Goal: Answer question/provide support

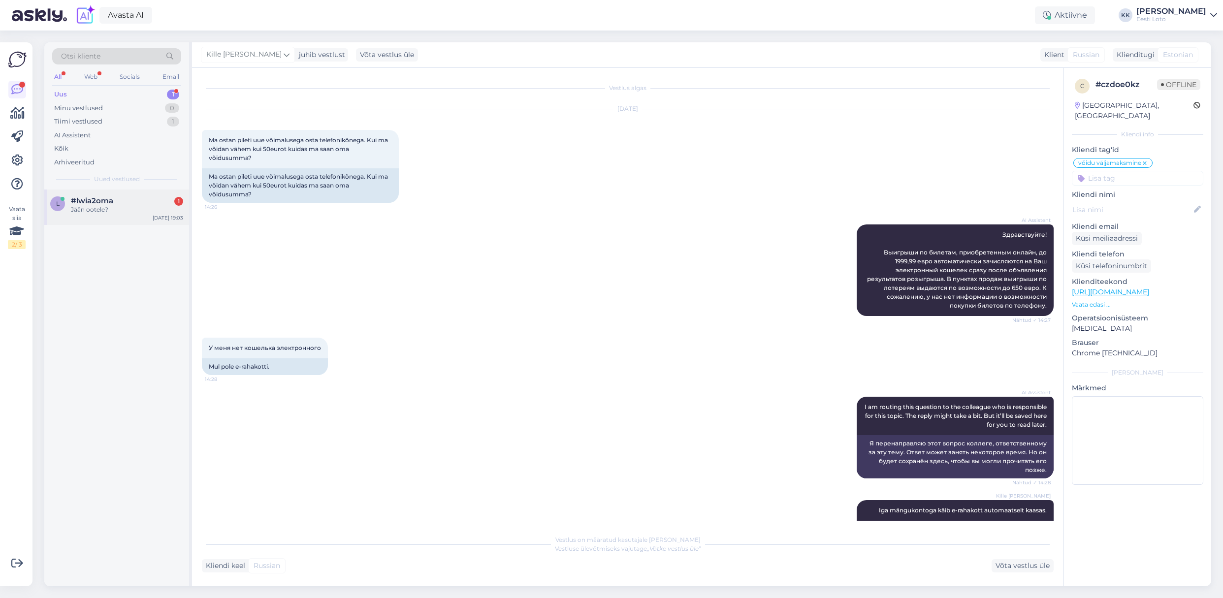
scroll to position [1205, 0]
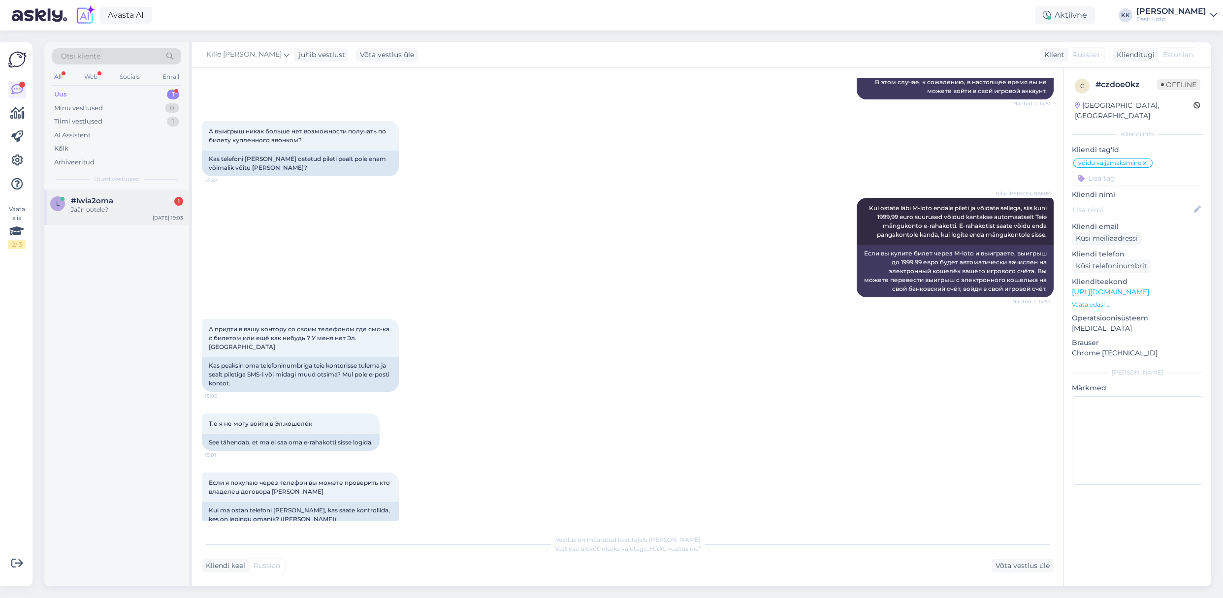
click at [93, 208] on div "Jään ootele?" at bounding box center [127, 209] width 112 height 9
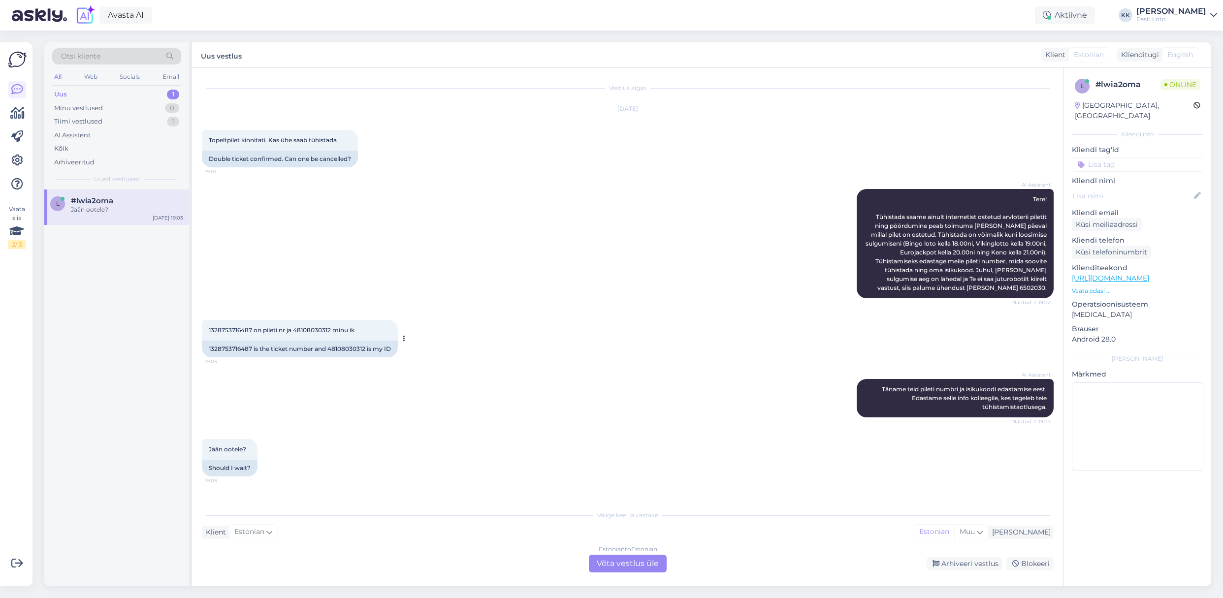
click at [236, 330] on span "1328753716487 on pileti nr ja 48108030312 minu ik" at bounding box center [282, 330] width 146 height 7
click at [310, 329] on span "1328753716487 on pileti nr ja 48108030312 minu ik" at bounding box center [282, 330] width 146 height 7
copy span "48108030312"
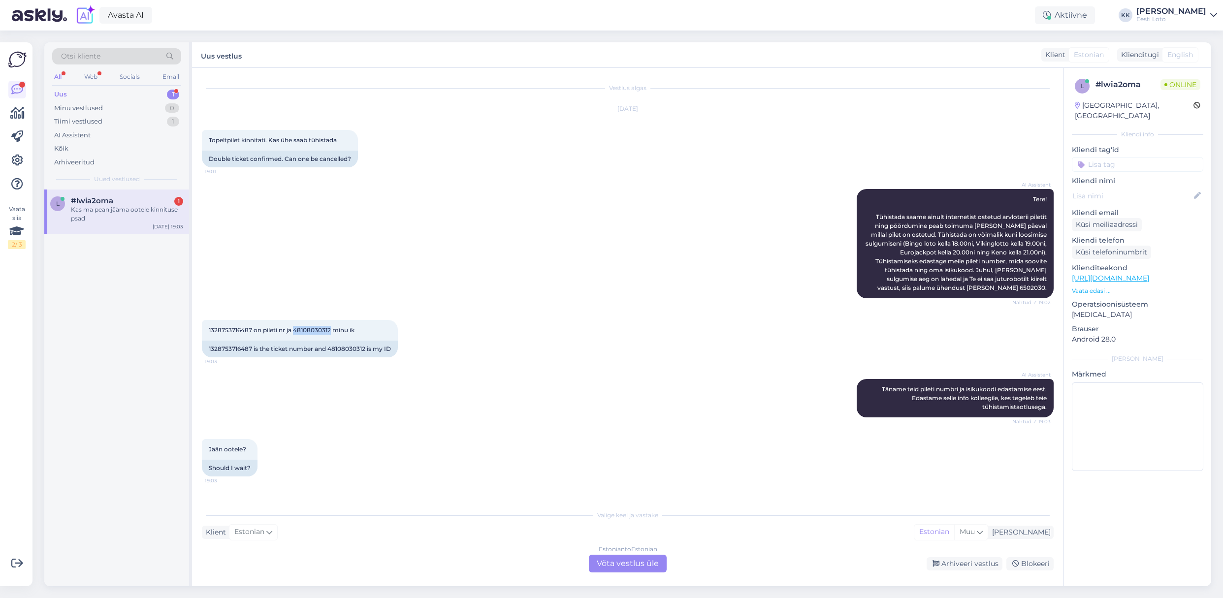
scroll to position [59, 0]
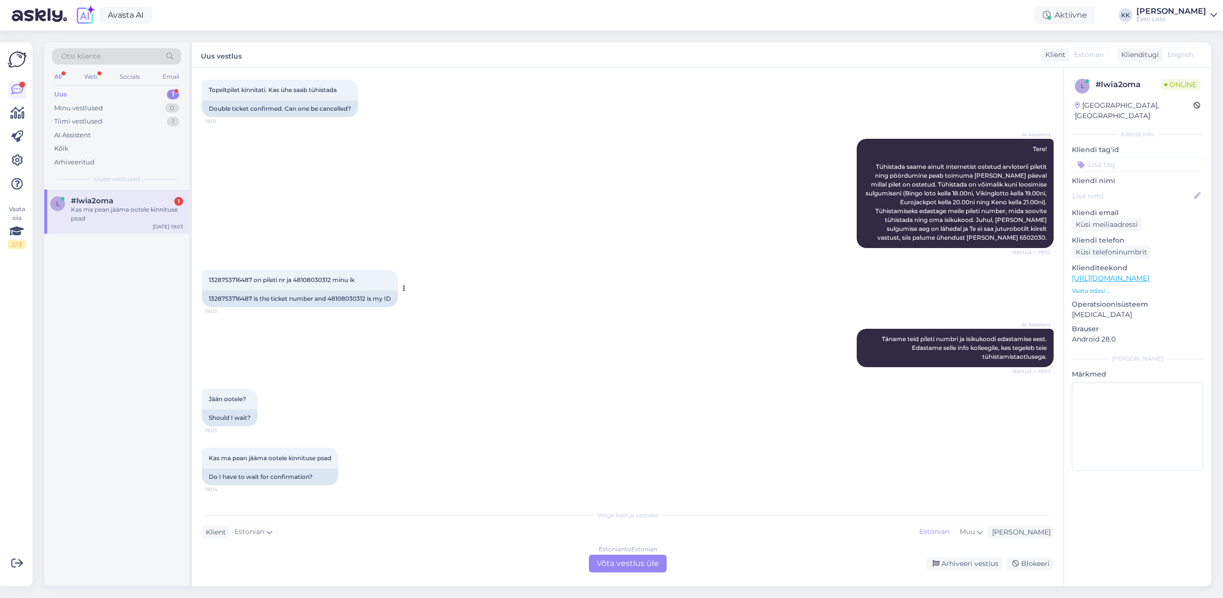
click at [240, 276] on span "1328753716487 on pileti nr ja 48108030312 minu ik" at bounding box center [282, 279] width 146 height 7
drag, startPoint x: 240, startPoint y: 270, endPoint x: 328, endPoint y: 276, distance: 87.8
click at [240, 276] on span "1328753716487 on pileti nr ja 48108030312 minu ik" at bounding box center [282, 279] width 146 height 7
copy span "1328753716487"
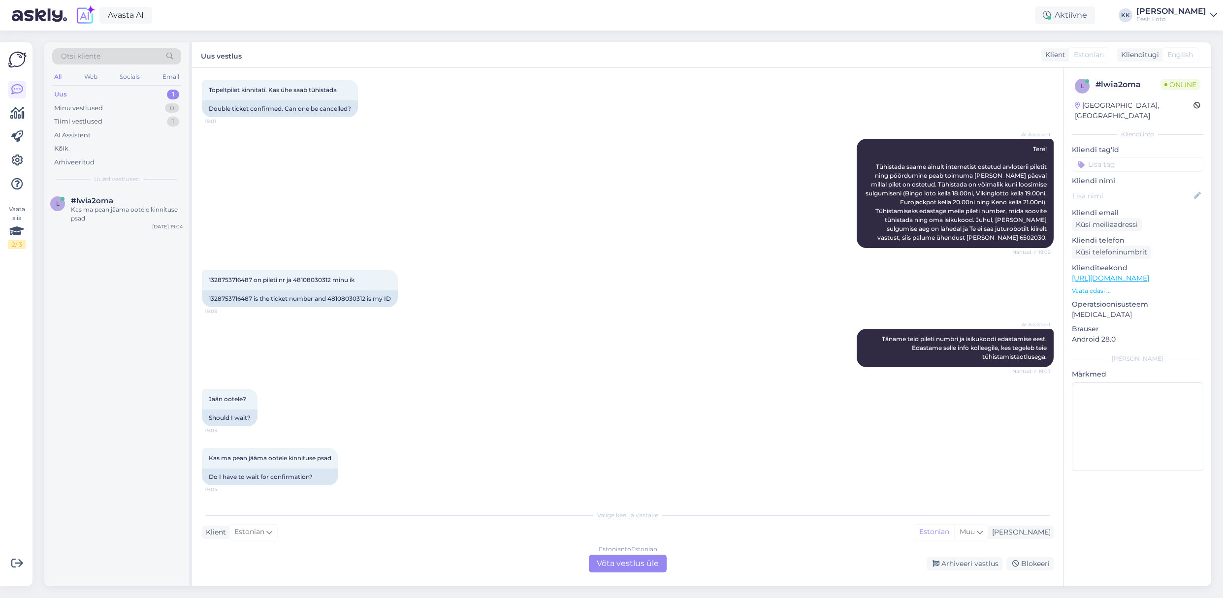
click at [643, 566] on div "Estonian to Estonian Võta vestlus üle" at bounding box center [628, 564] width 78 height 18
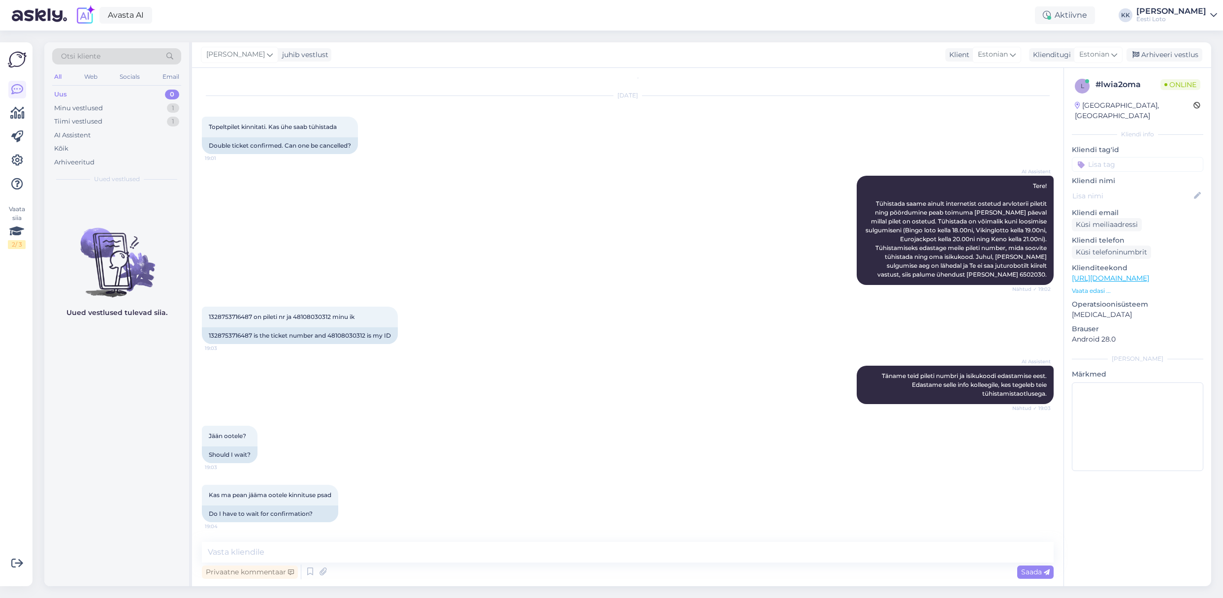
scroll to position [22, 0]
click at [541, 562] on textarea at bounding box center [628, 552] width 852 height 21
paste textarea "1328753716487"
drag, startPoint x: 494, startPoint y: 553, endPoint x: 494, endPoint y: 560, distance: 7.0
click at [494, 553] on textarea "Tere. Pilet numbriga 1328753716487 on tühistatud ja raha on tagastatud r-rahako…" at bounding box center [628, 552] width 852 height 21
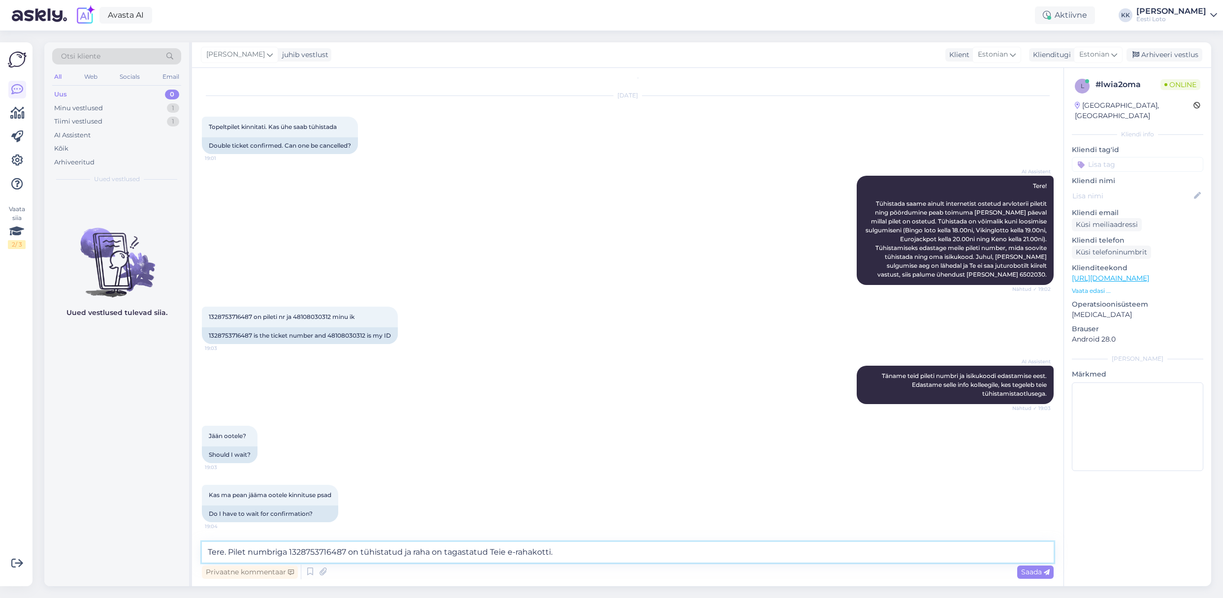
click at [611, 557] on textarea "Tere. Pilet numbriga 1328753716487 on tühistatud ja raha on tagastatud Teie e-r…" at bounding box center [628, 552] width 852 height 21
type textarea "Tere. Pilet numbriga 1328753716487 on tühistatud ja raha on tagastatud Teie e-r…"
drag, startPoint x: 1032, startPoint y: 570, endPoint x: 1041, endPoint y: 571, distance: 8.4
click at [1032, 570] on span "Saada" at bounding box center [1035, 572] width 29 height 9
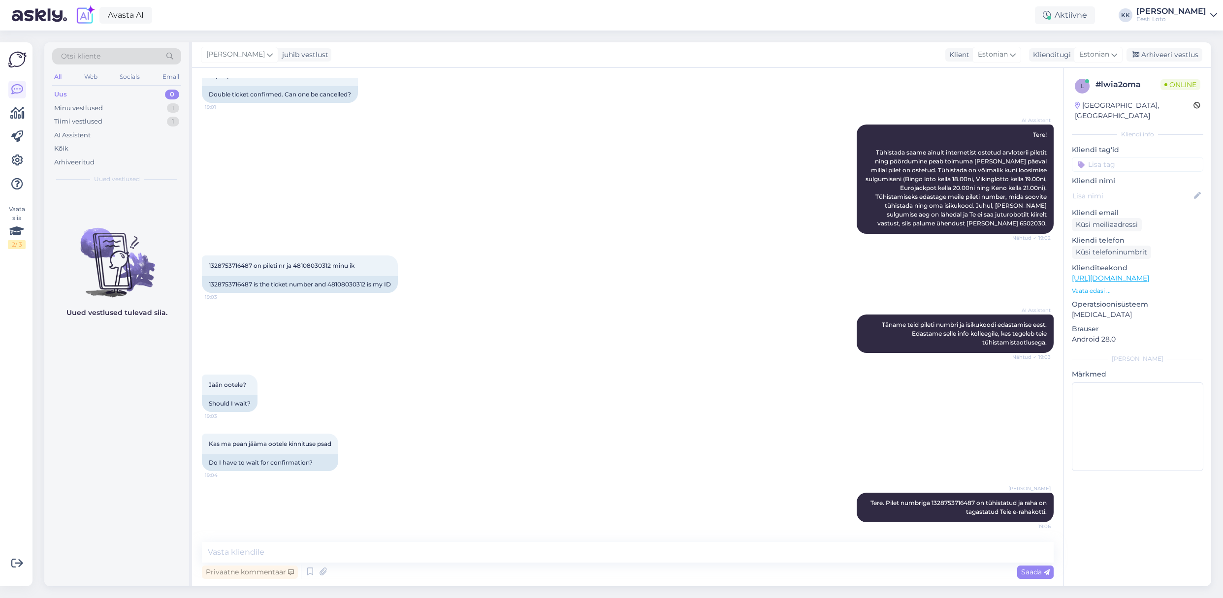
click at [1127, 157] on input at bounding box center [1138, 164] width 132 height 15
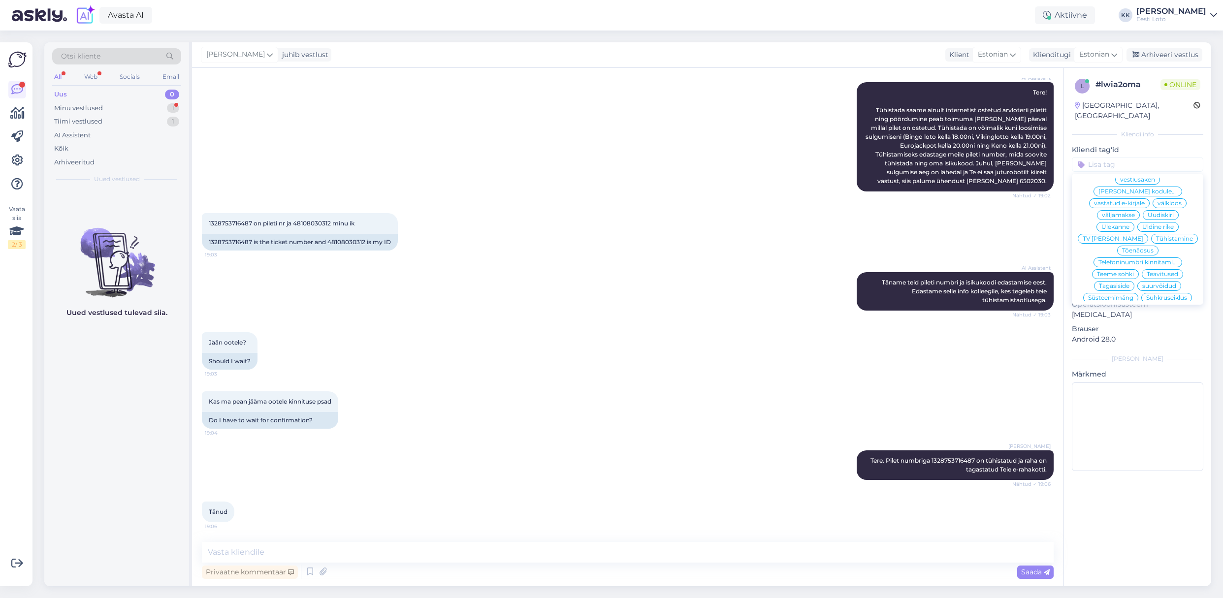
scroll to position [50, 0]
click at [1156, 233] on span "Tühistamine" at bounding box center [1174, 236] width 37 height 6
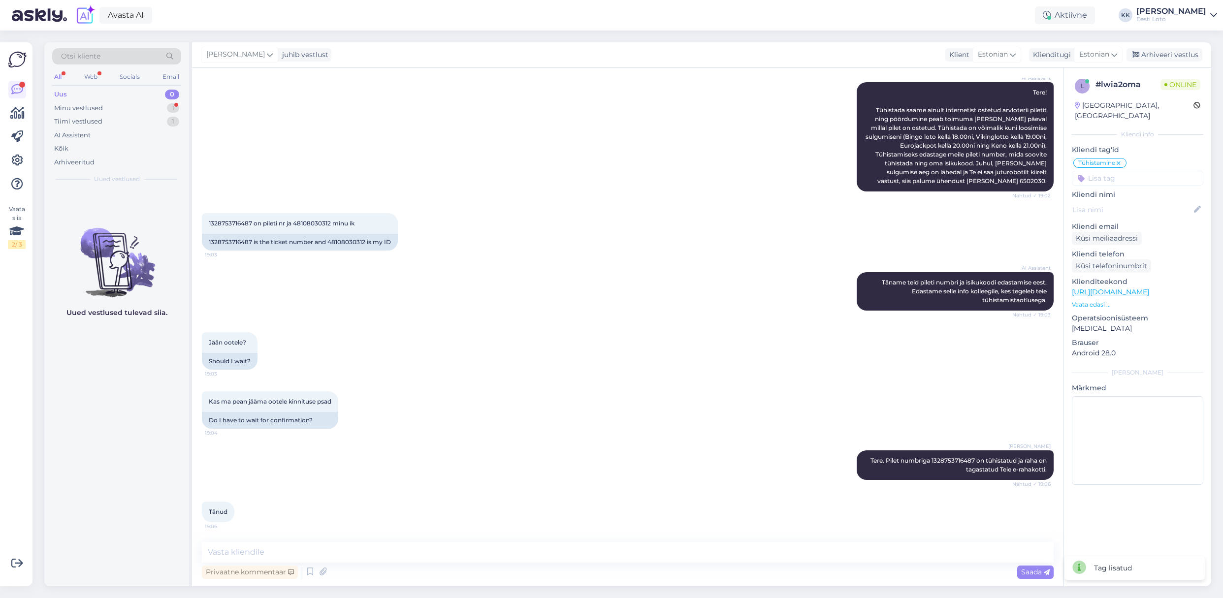
click at [1125, 86] on div "# lwia2oma" at bounding box center [1128, 85] width 65 height 12
click at [1126, 86] on div "# lwia2oma" at bounding box center [1128, 85] width 65 height 12
copy div "#"
click at [96, 109] on div "Minu vestlused" at bounding box center [78, 108] width 49 height 10
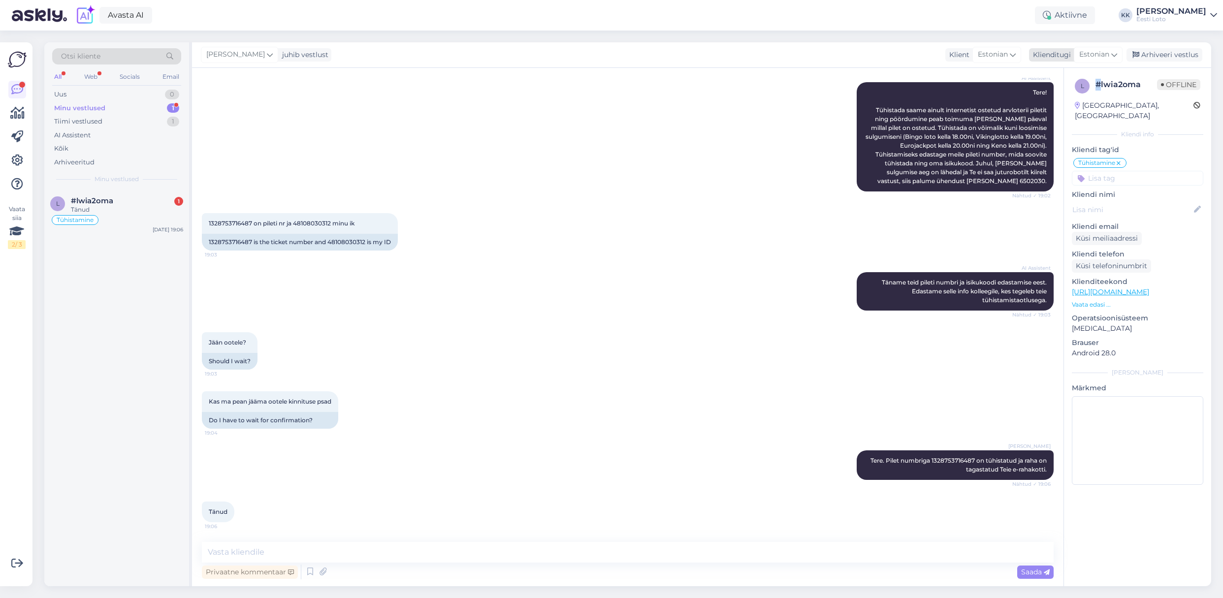
drag, startPoint x: 1171, startPoint y: 54, endPoint x: 1164, endPoint y: 55, distance: 7.5
click at [1171, 54] on div "Arhiveeri vestlus" at bounding box center [1165, 54] width 76 height 13
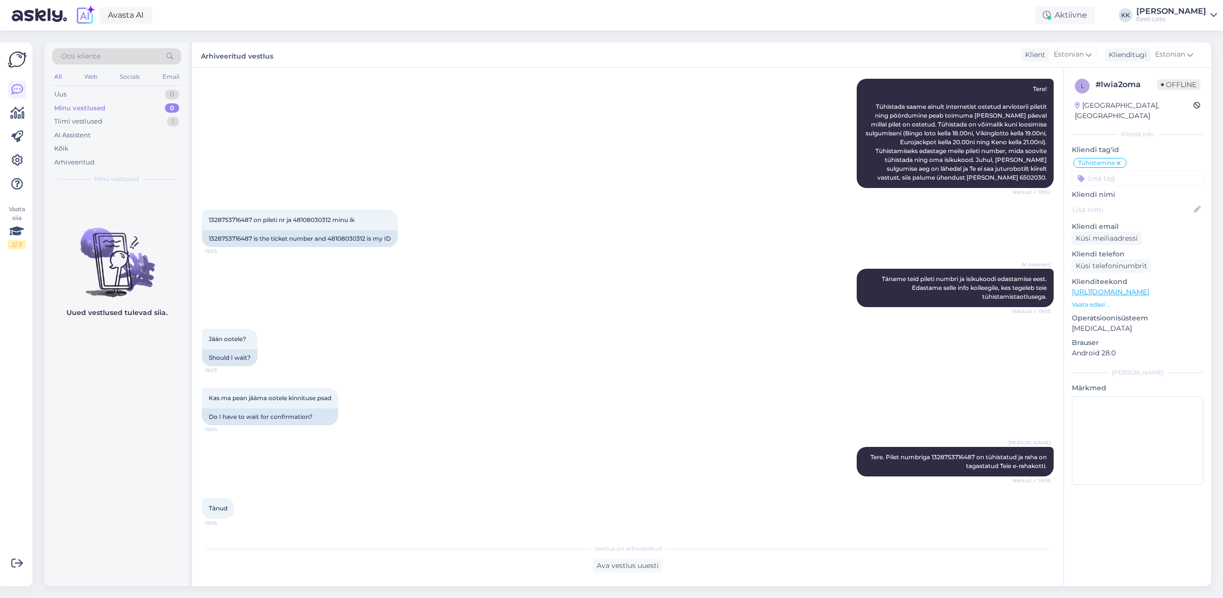
click at [86, 87] on div "Otsi kliente All Web Socials Email Uus 0 Minu vestlused 0 Tiimi vestlused 1 AI …" at bounding box center [116, 115] width 145 height 147
drag, startPoint x: 86, startPoint y: 94, endPoint x: 91, endPoint y: 94, distance: 5.4
click at [86, 94] on div "Uus 0" at bounding box center [116, 95] width 129 height 14
